Goal: Obtain resource: Download file/media

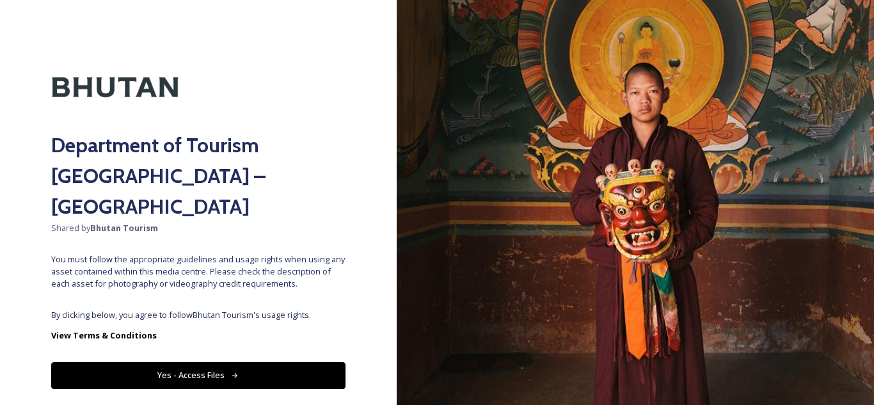
click at [193, 362] on button "Yes - Access Files" at bounding box center [198, 375] width 294 height 26
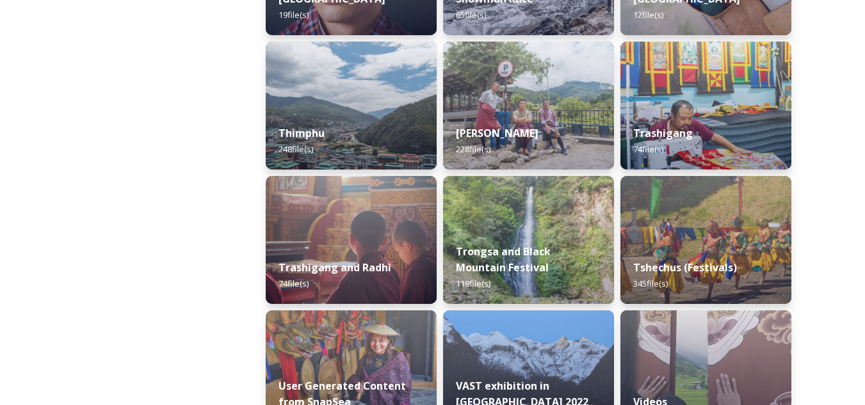
scroll to position [1561, 0]
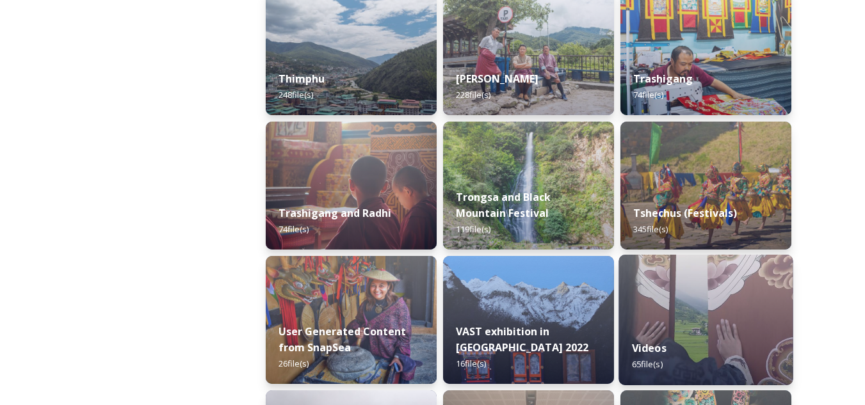
click at [705, 312] on img at bounding box center [705, 320] width 174 height 131
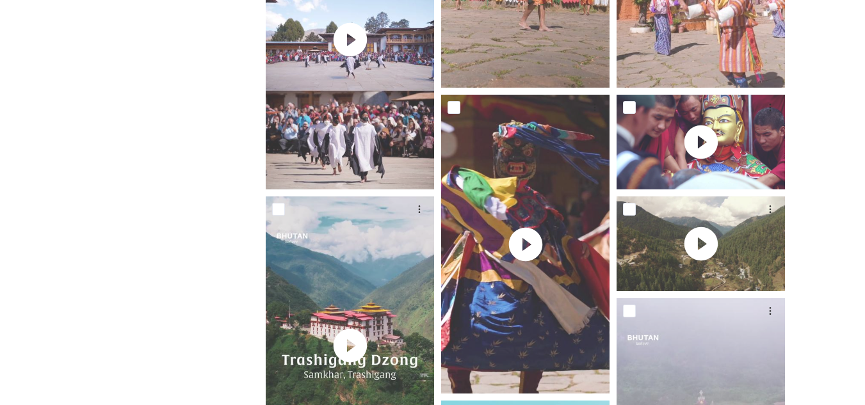
scroll to position [429, 0]
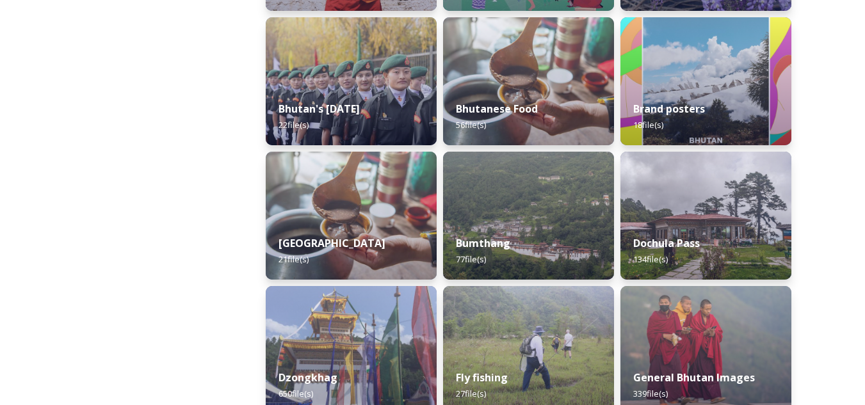
scroll to position [326, 0]
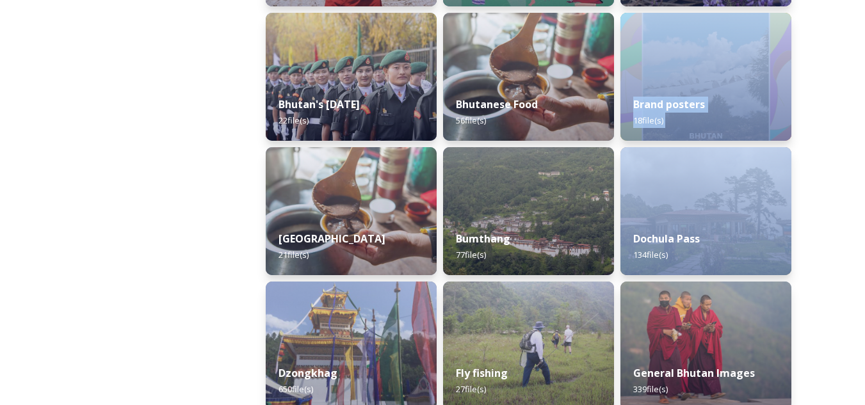
drag, startPoint x: 862, startPoint y: 111, endPoint x: 836, endPoint y: 161, distance: 56.1
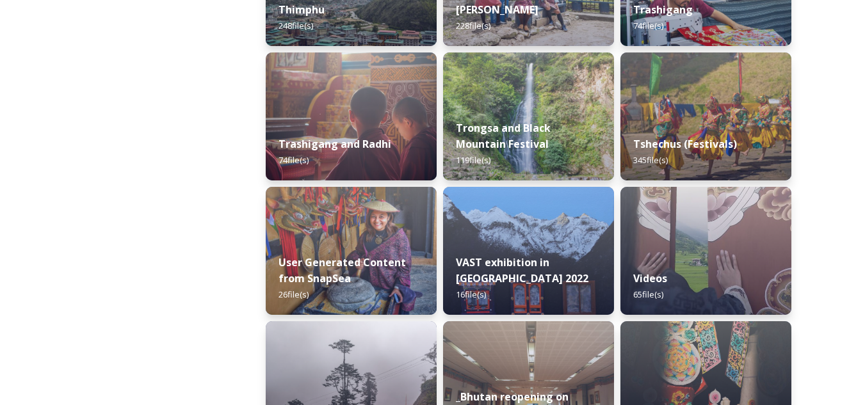
scroll to position [1632, 0]
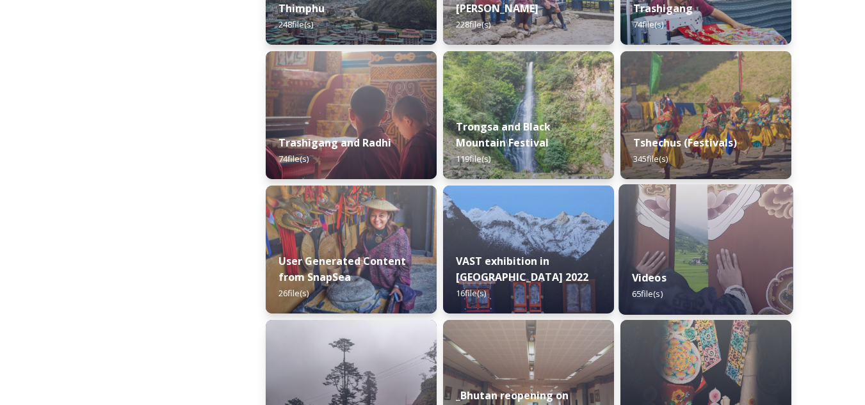
click at [750, 222] on img at bounding box center [705, 249] width 174 height 131
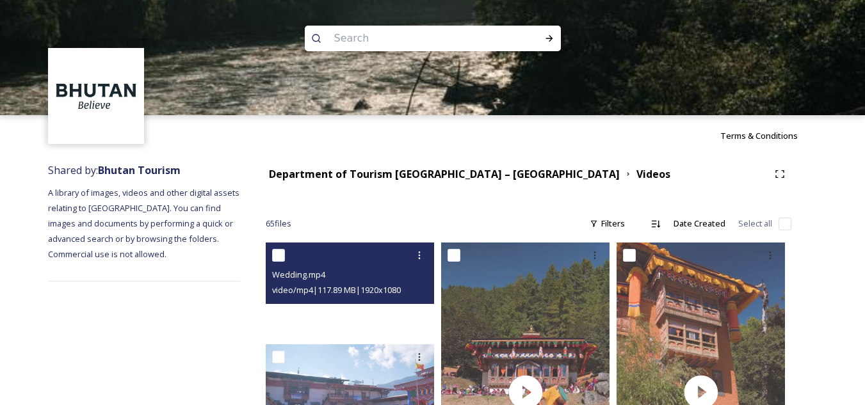
click at [333, 306] on div at bounding box center [350, 290] width 168 height 95
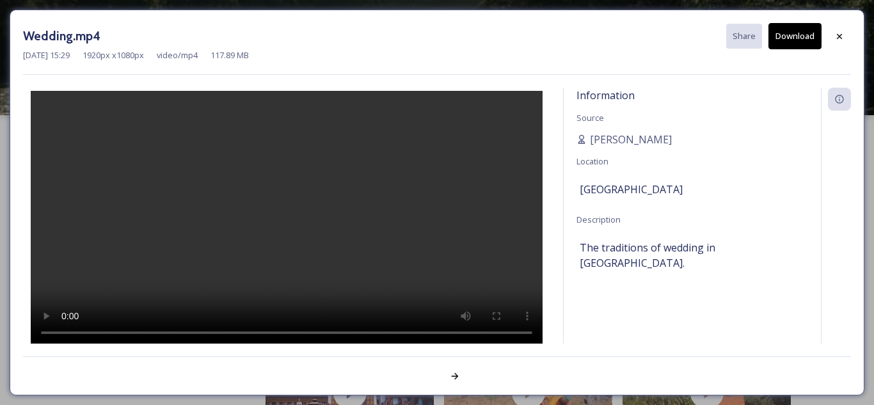
click at [333, 246] on video at bounding box center [287, 219] width 512 height 256
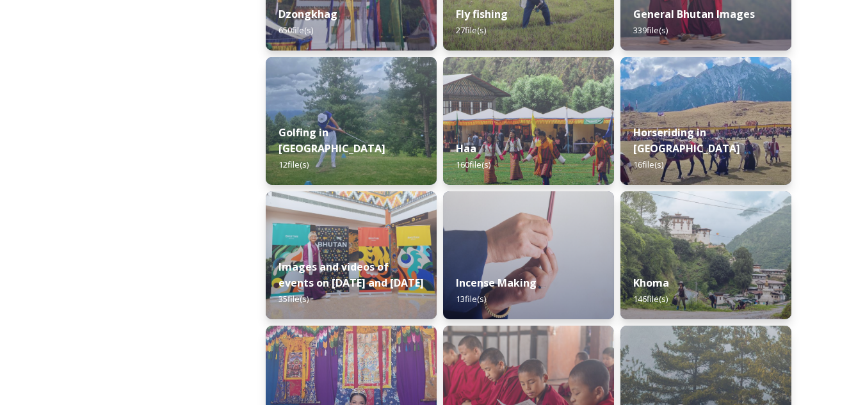
scroll to position [742, 0]
